Goal: Task Accomplishment & Management: Manage account settings

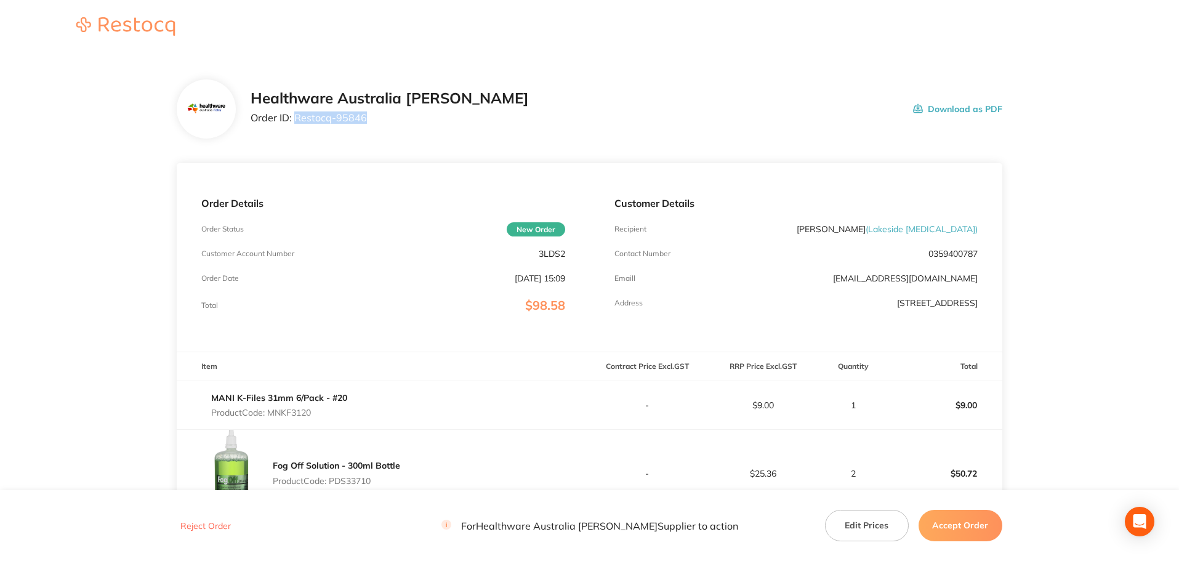
drag, startPoint x: 369, startPoint y: 119, endPoint x: 294, endPoint y: 125, distance: 75.4
click at [294, 125] on div "Healthware Australia [PERSON_NAME] Order ID: Restocq- 95846" at bounding box center [390, 109] width 278 height 38
copy p "Restocq- 95846"
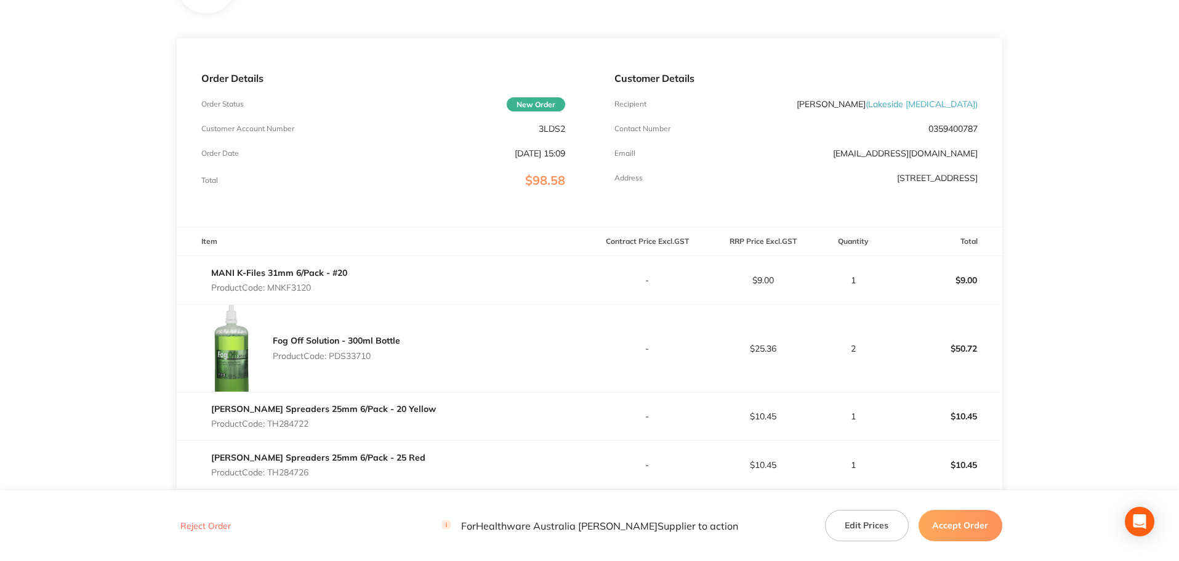
scroll to position [185, 0]
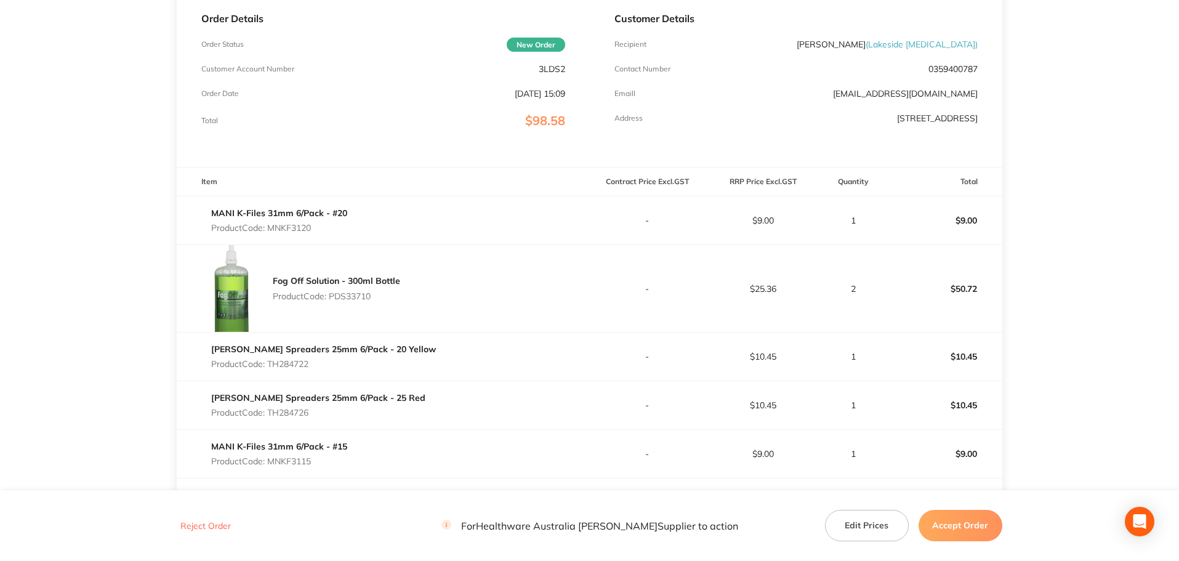
click at [292, 227] on p "Product Code: MNKF3120" at bounding box center [279, 228] width 136 height 10
copy p "MNKF3120"
click at [354, 292] on p "Product Code: PDS33710" at bounding box center [336, 296] width 127 height 10
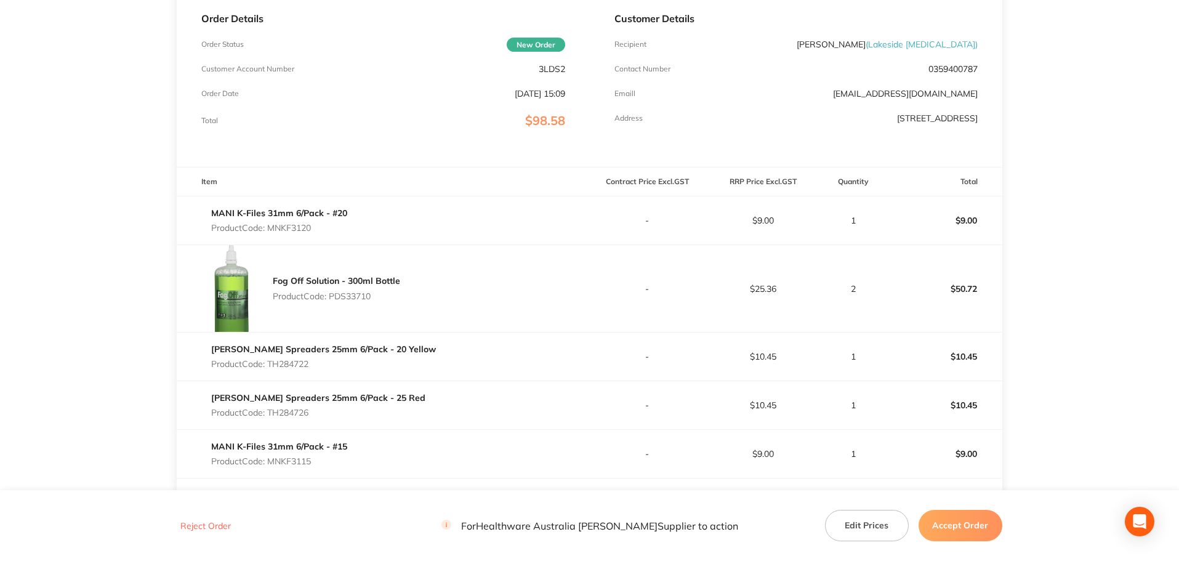
copy p "PDS33710"
click at [292, 364] on p "Product Code: TH284722" at bounding box center [323, 364] width 225 height 10
copy p "TH284722"
click at [293, 412] on p "Product Code: TH284726" at bounding box center [318, 413] width 214 height 10
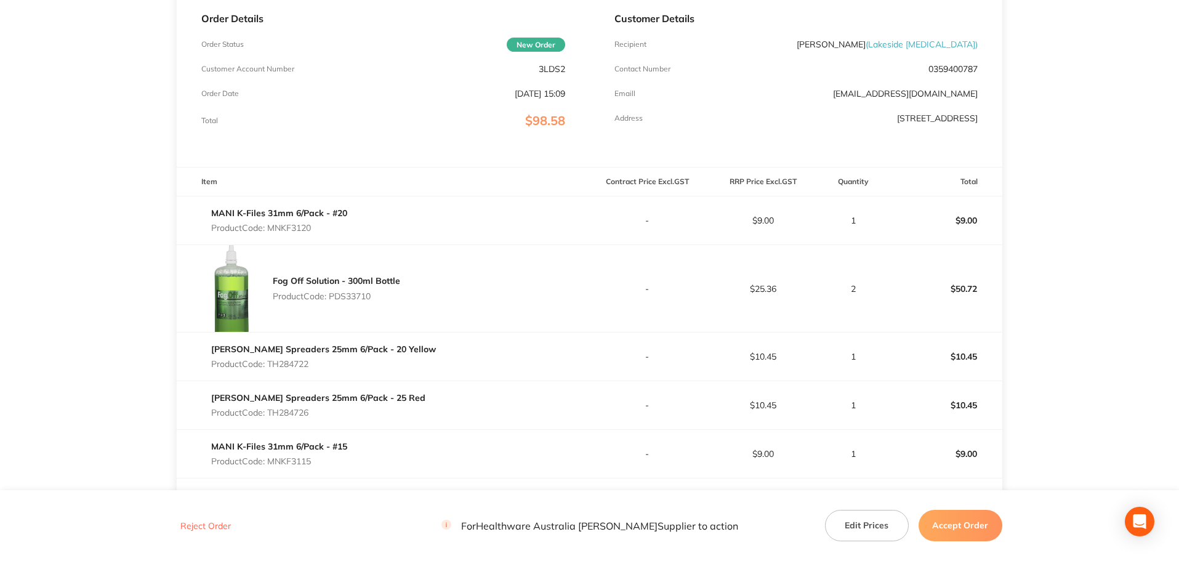
click at [293, 412] on p "Product Code: TH284726" at bounding box center [318, 413] width 214 height 10
copy p "TH284726"
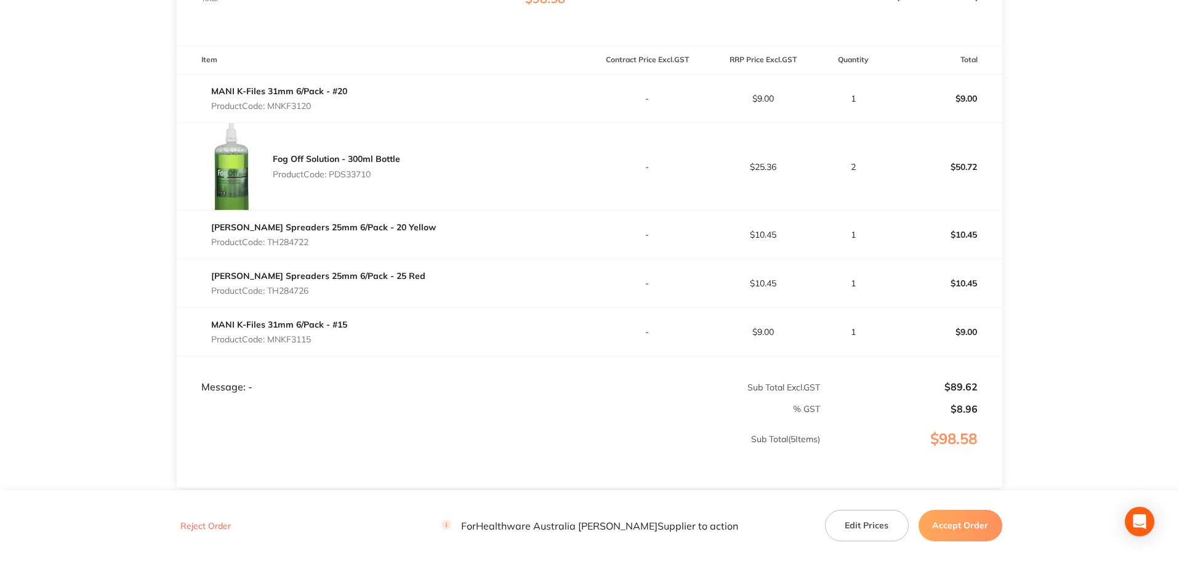
scroll to position [308, 0]
click at [304, 339] on p "Product Code: MNKF3115" at bounding box center [279, 338] width 136 height 10
copy p "MNKF3115"
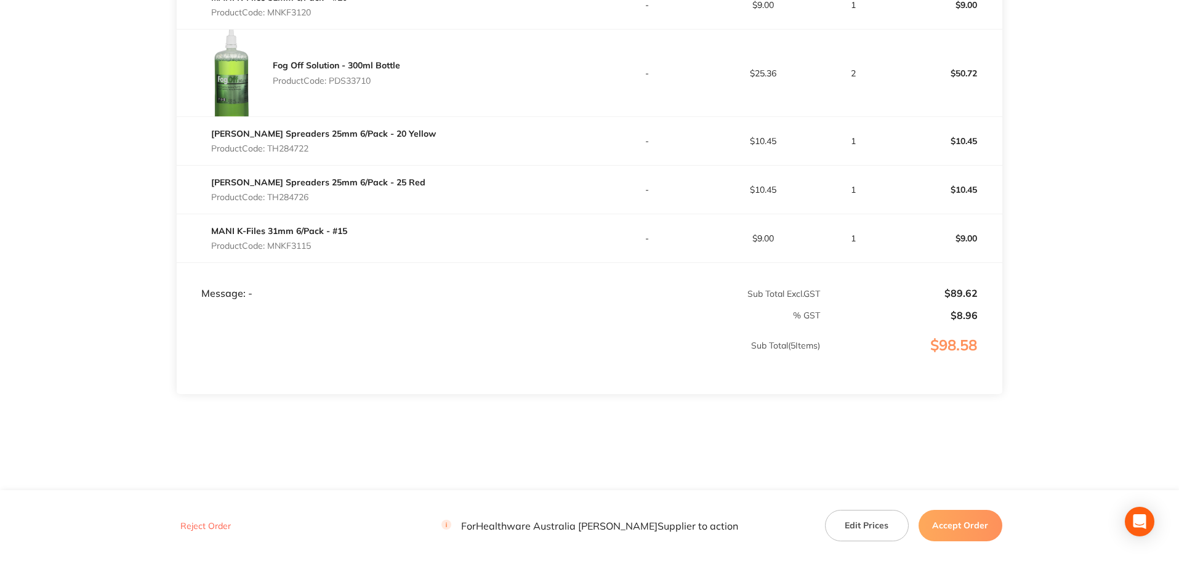
scroll to position [403, 0]
click at [953, 518] on button "Accept Order" at bounding box center [961, 525] width 84 height 31
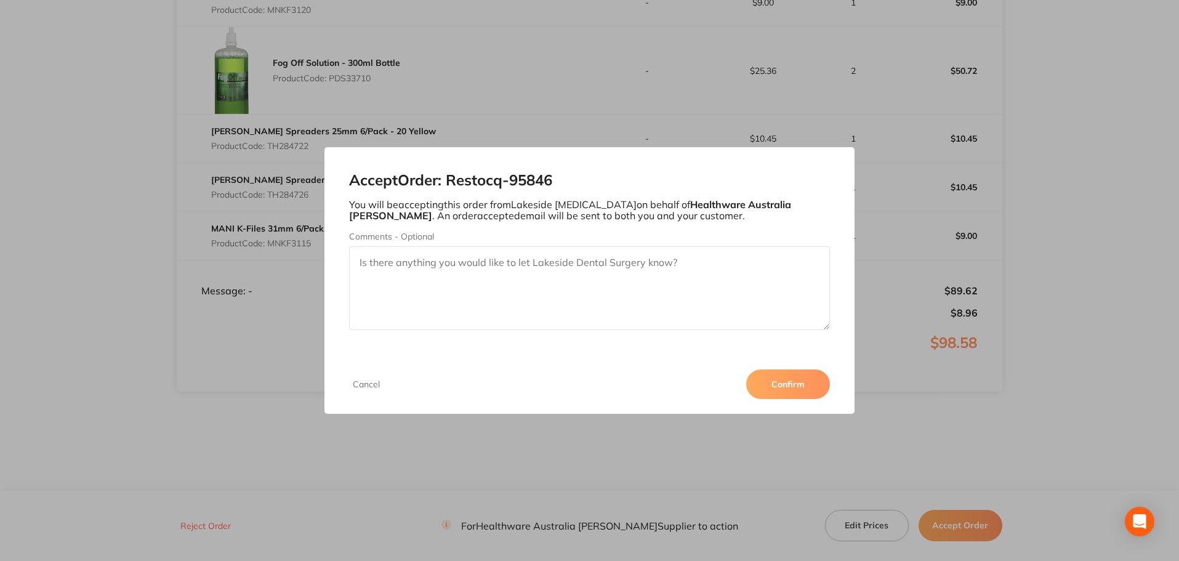
click at [809, 377] on button "Confirm" at bounding box center [788, 384] width 84 height 30
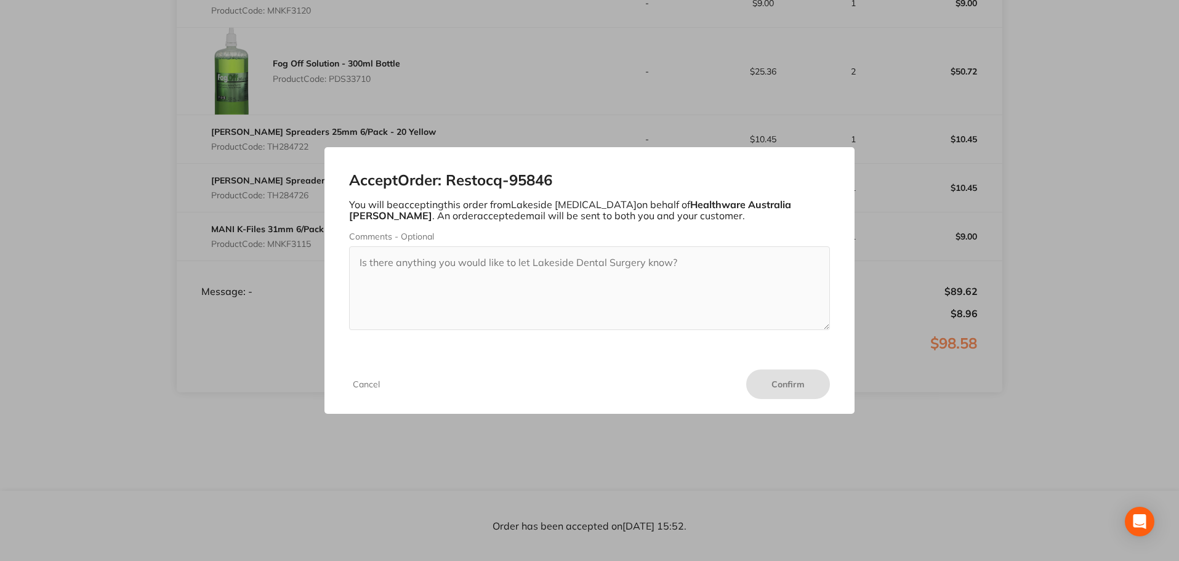
scroll to position [402, 0]
